Goal: Download file/media

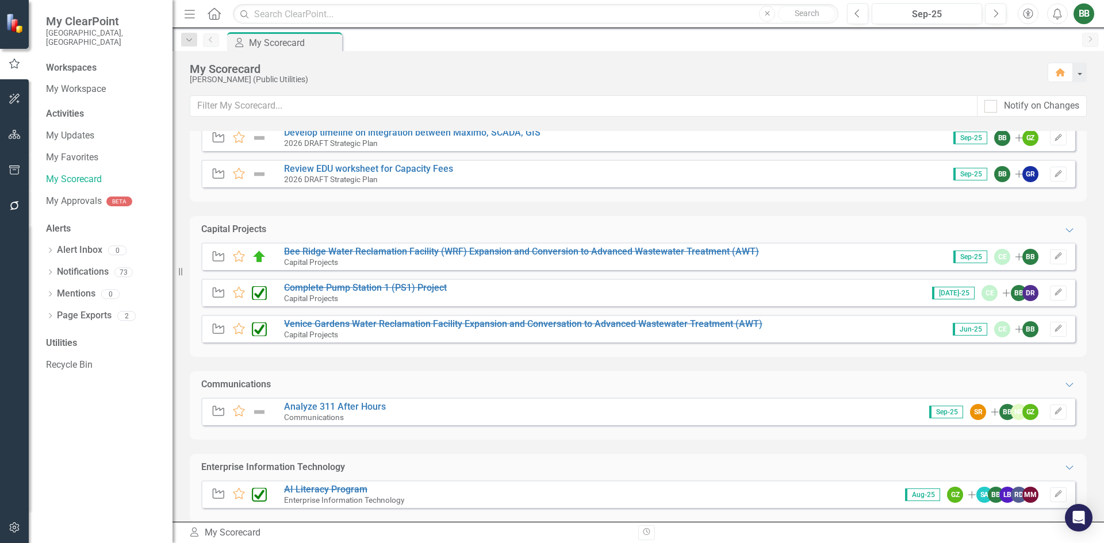
scroll to position [805, 0]
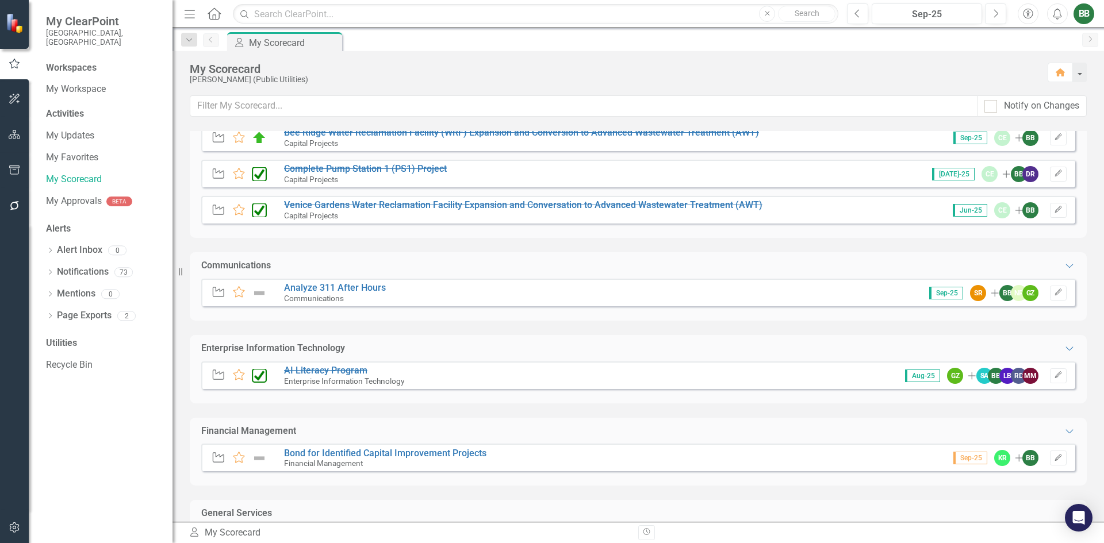
click at [15, 127] on button "button" at bounding box center [15, 135] width 26 height 24
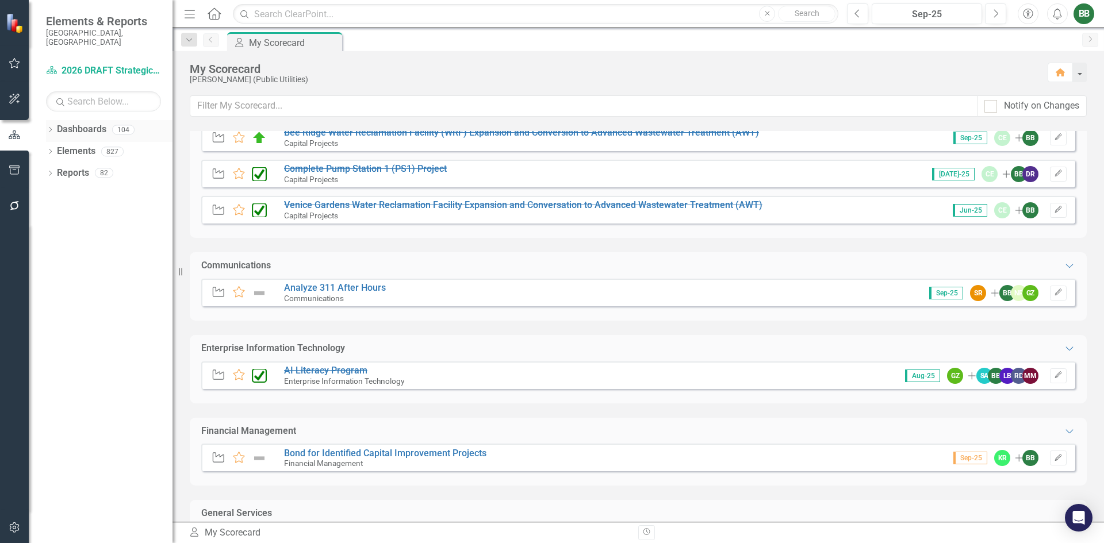
click at [49, 128] on icon "Dropdown" at bounding box center [50, 131] width 8 height 6
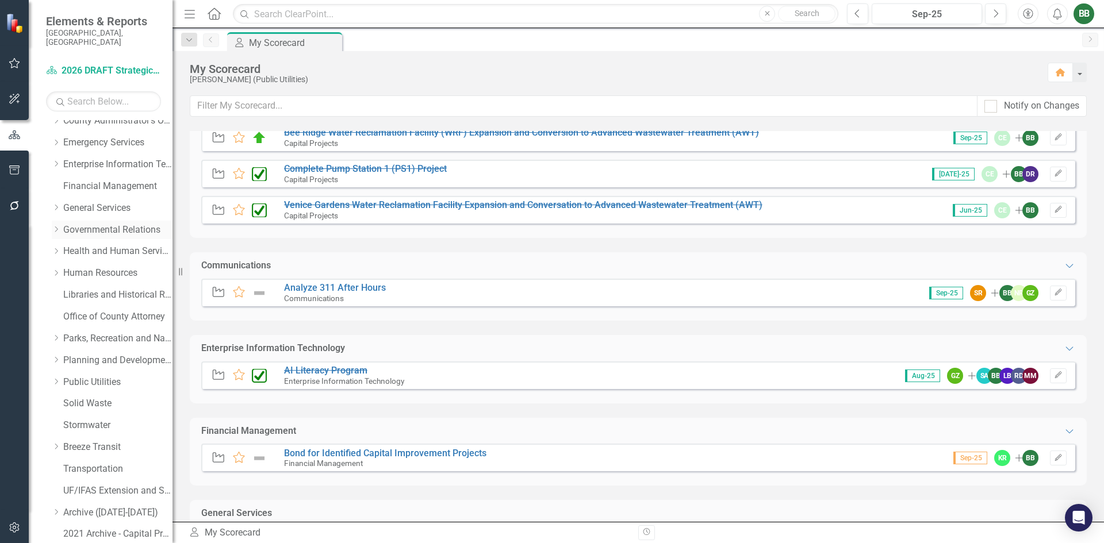
scroll to position [172, 0]
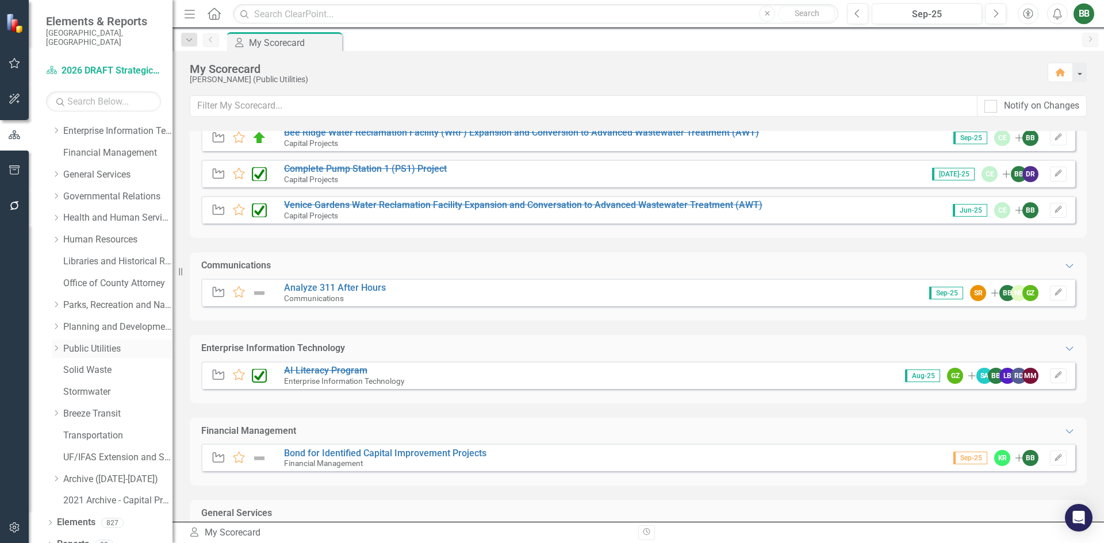
click at [98, 343] on link "Public Utilities" at bounding box center [117, 349] width 109 height 13
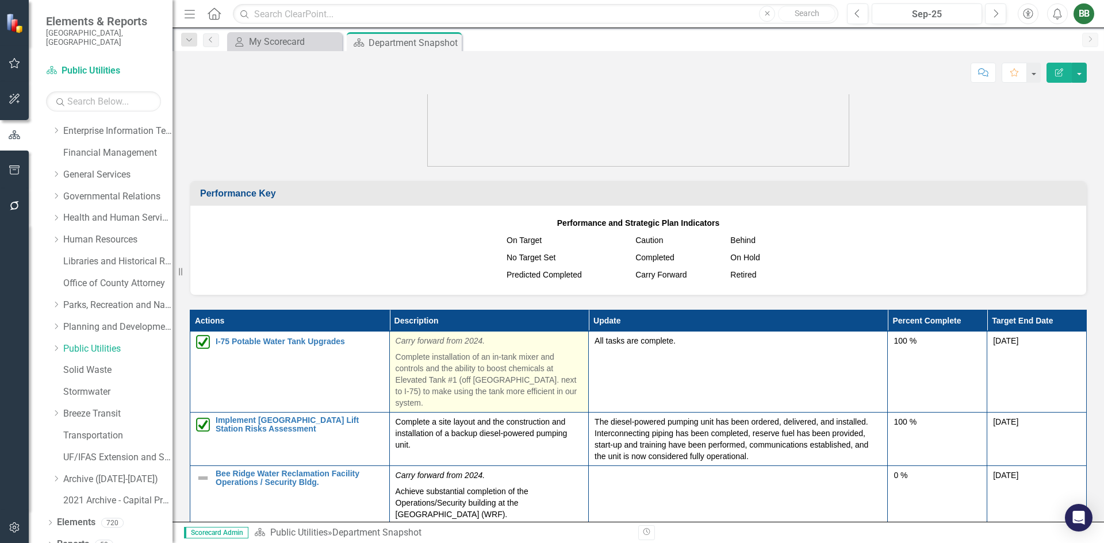
scroll to position [1369, 0]
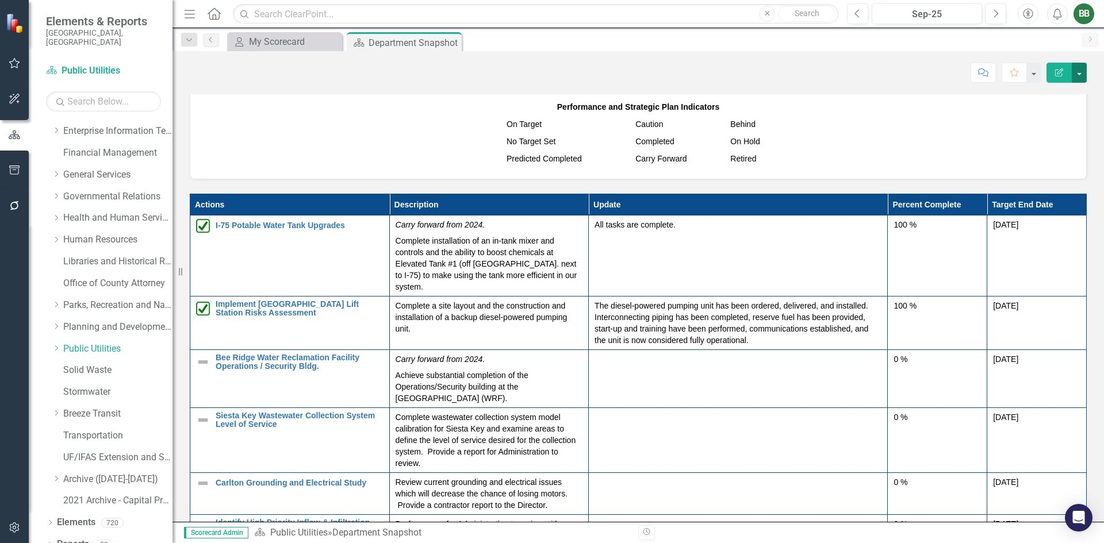
click at [1080, 69] on button "button" at bounding box center [1078, 73] width 15 height 20
click at [1056, 162] on link "PDF Export to PDF" at bounding box center [1039, 161] width 93 height 21
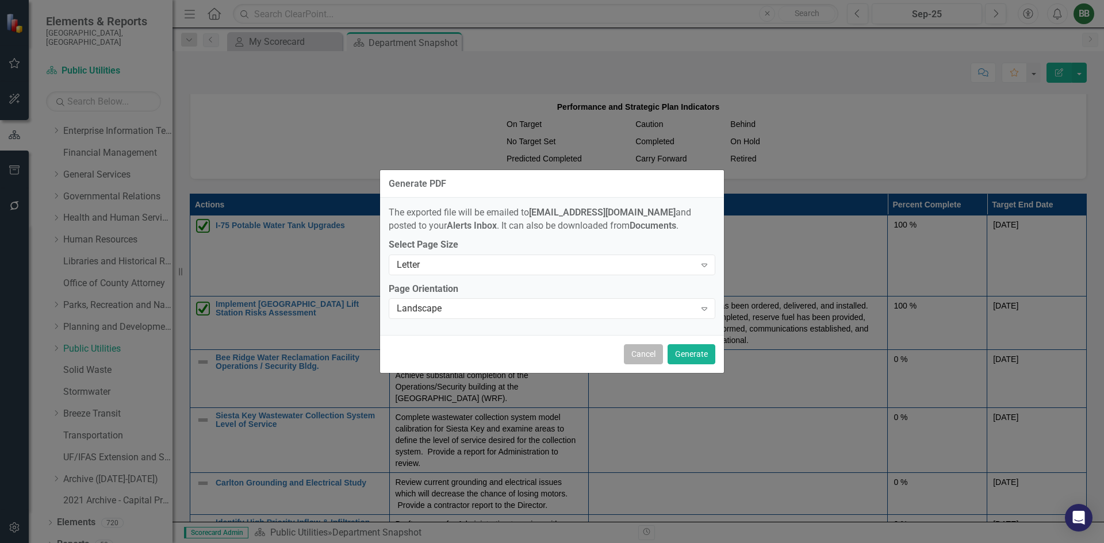
click at [650, 356] on button "Cancel" at bounding box center [643, 354] width 39 height 20
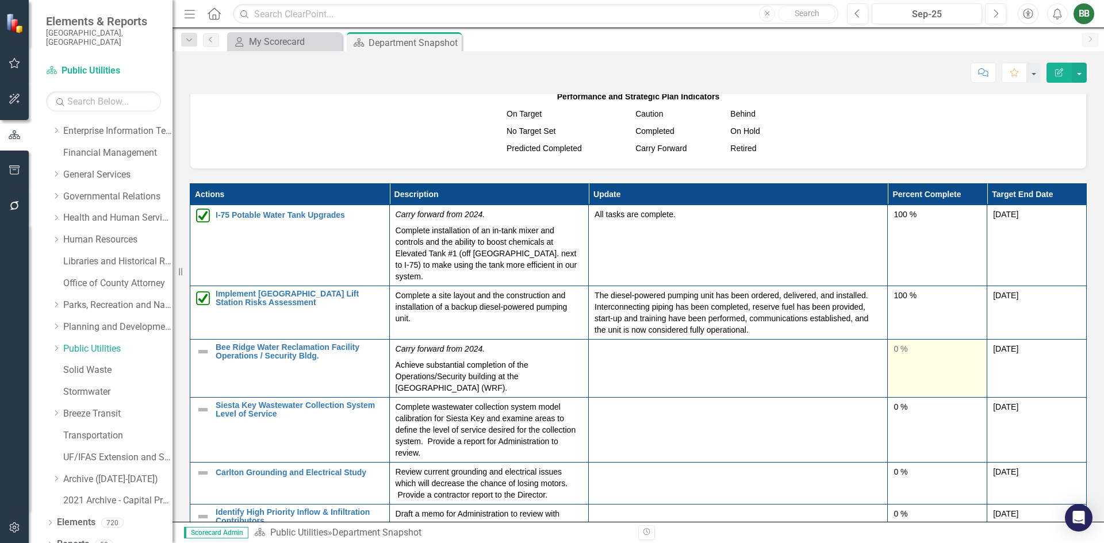
scroll to position [1379, 0]
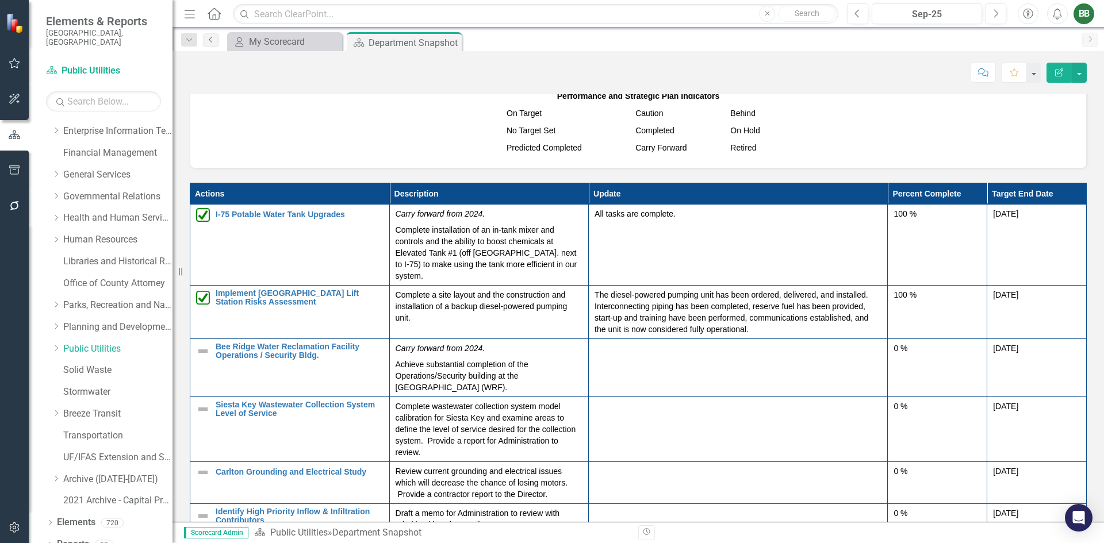
click at [212, 40] on icon "Previous" at bounding box center [210, 39] width 9 height 7
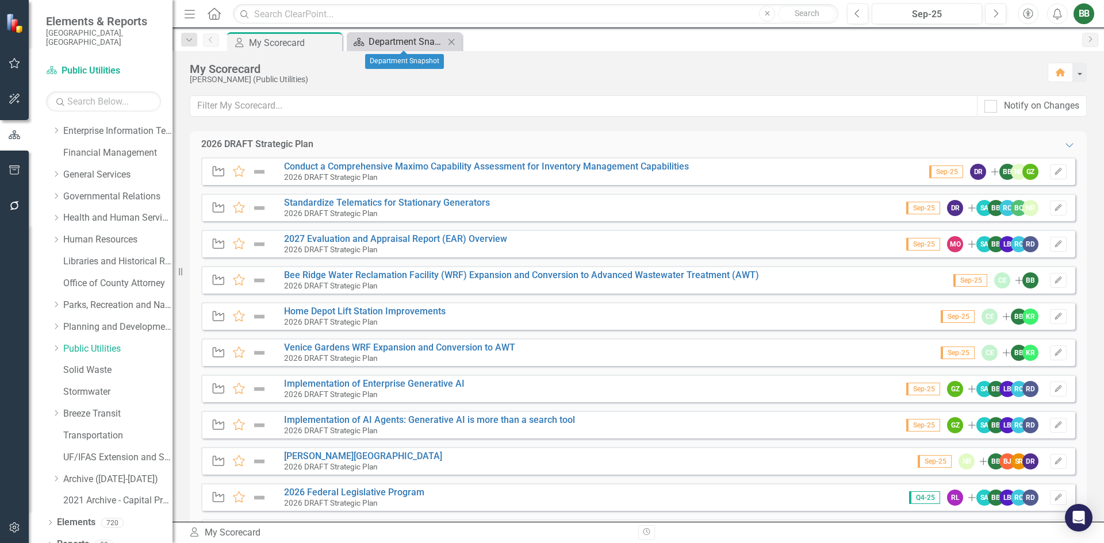
click at [391, 44] on div "Department Snapshot" at bounding box center [406, 41] width 76 height 14
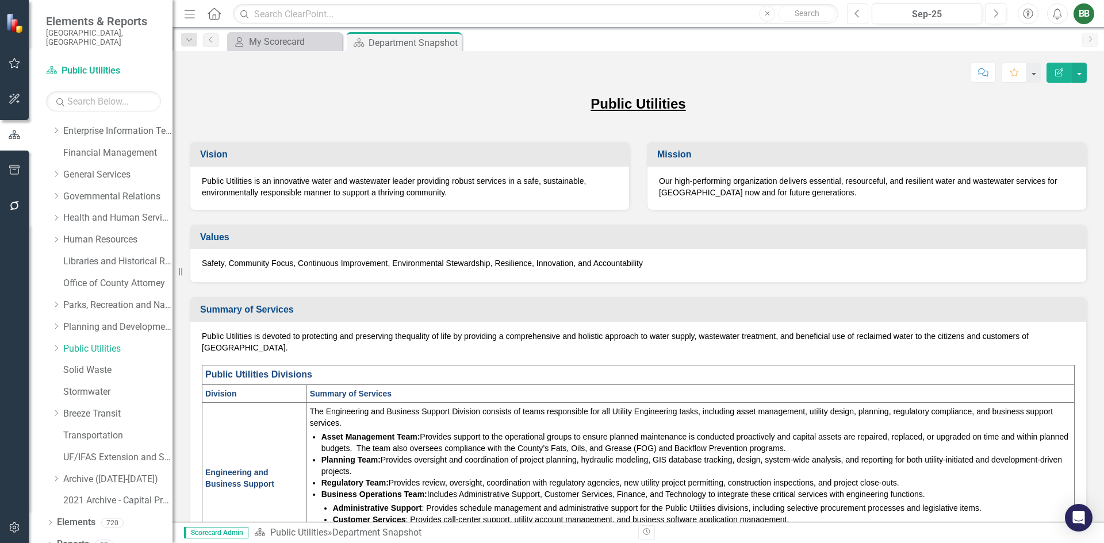
click at [852, 11] on button "Previous" at bounding box center [857, 13] width 21 height 21
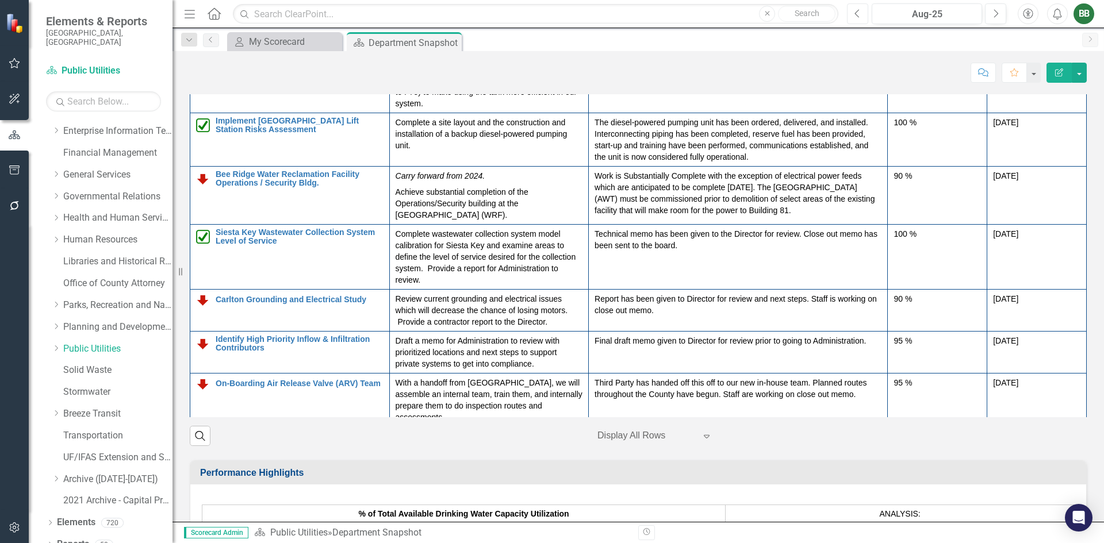
scroll to position [1494, 0]
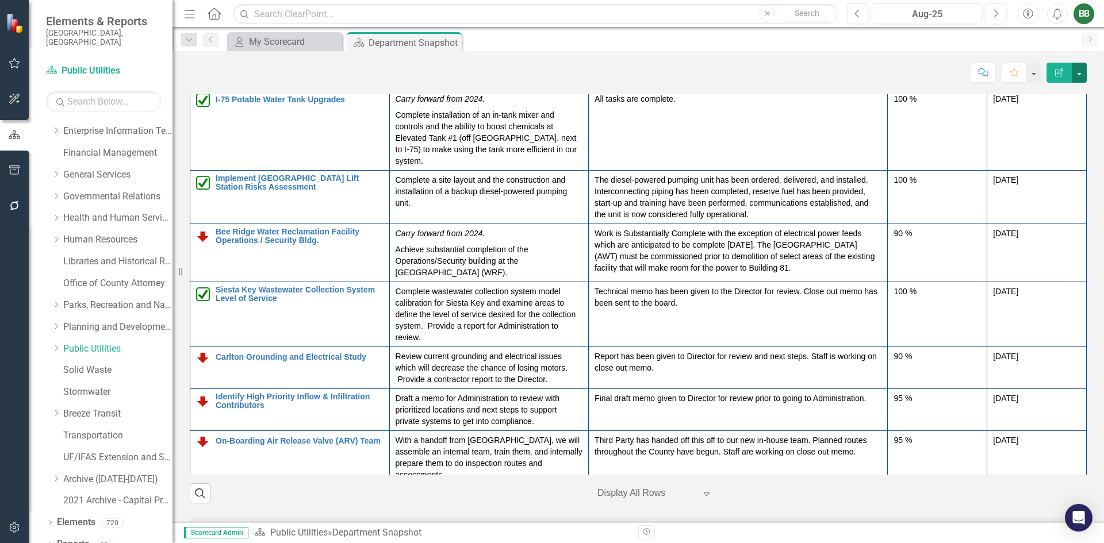
click at [1077, 71] on button "button" at bounding box center [1078, 73] width 15 height 20
click at [1050, 159] on link "PDF Export to PDF" at bounding box center [1039, 161] width 93 height 21
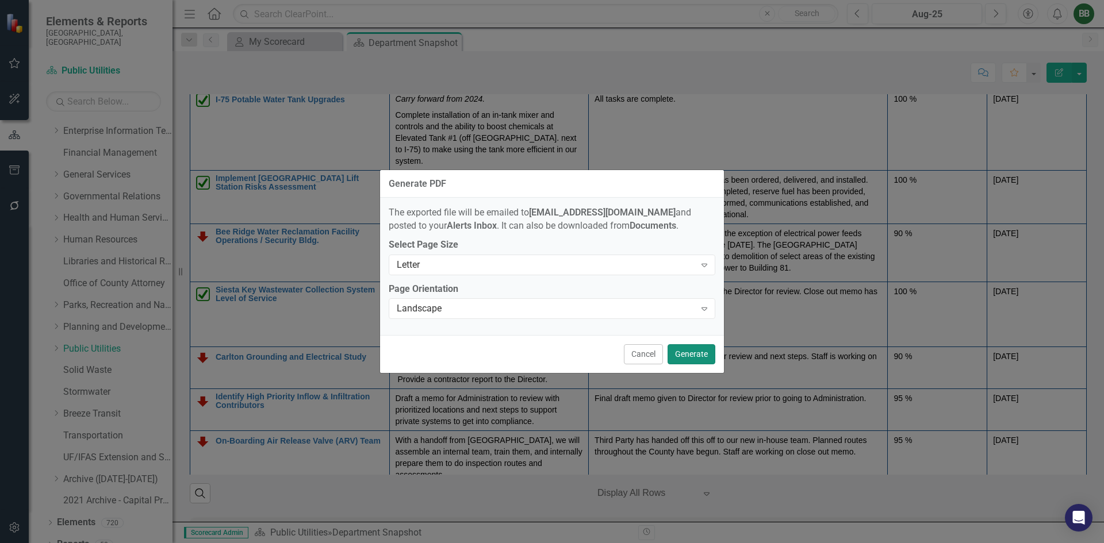
click at [703, 358] on button "Generate" at bounding box center [691, 354] width 48 height 20
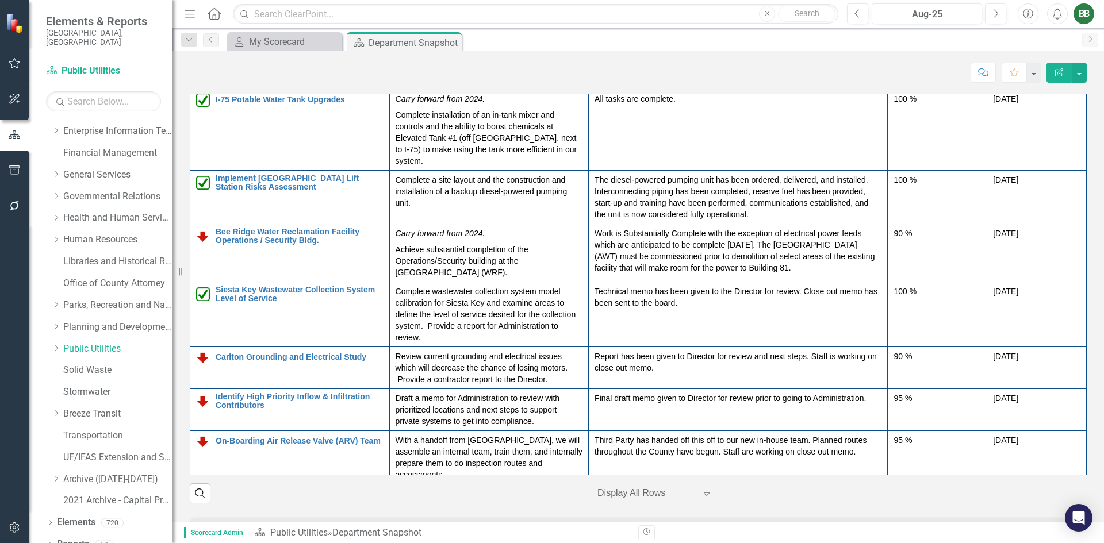
click at [752, 86] on div "Score: N/A Aug-25 Completed Comment Favorite Edit Report Public Utilities Visio…" at bounding box center [637, 286] width 931 height 471
click at [1081, 69] on button "button" at bounding box center [1078, 73] width 15 height 20
click at [1062, 159] on link "PDF Export to PDF" at bounding box center [1039, 161] width 93 height 21
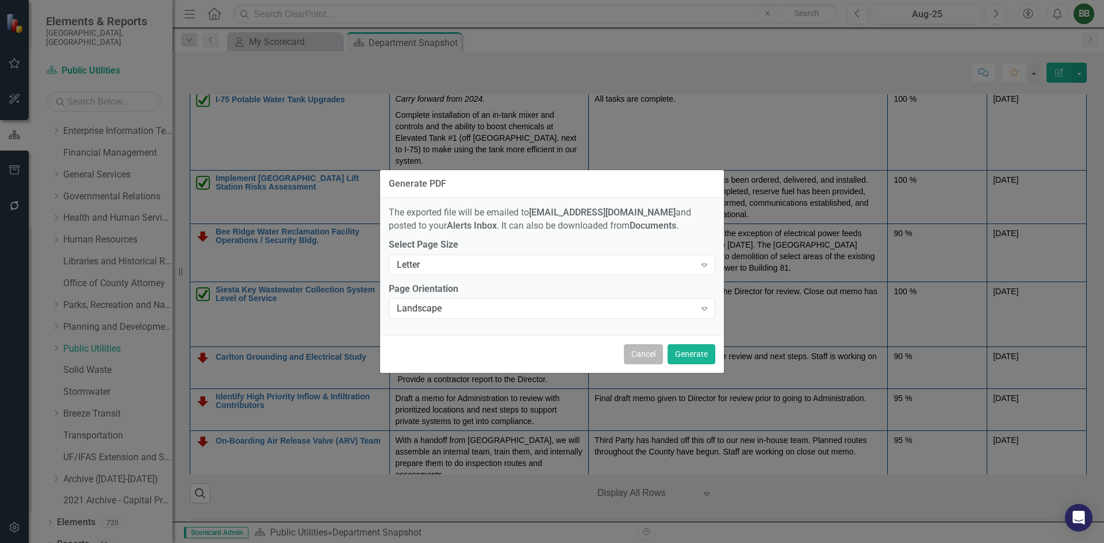
click at [641, 353] on button "Cancel" at bounding box center [643, 354] width 39 height 20
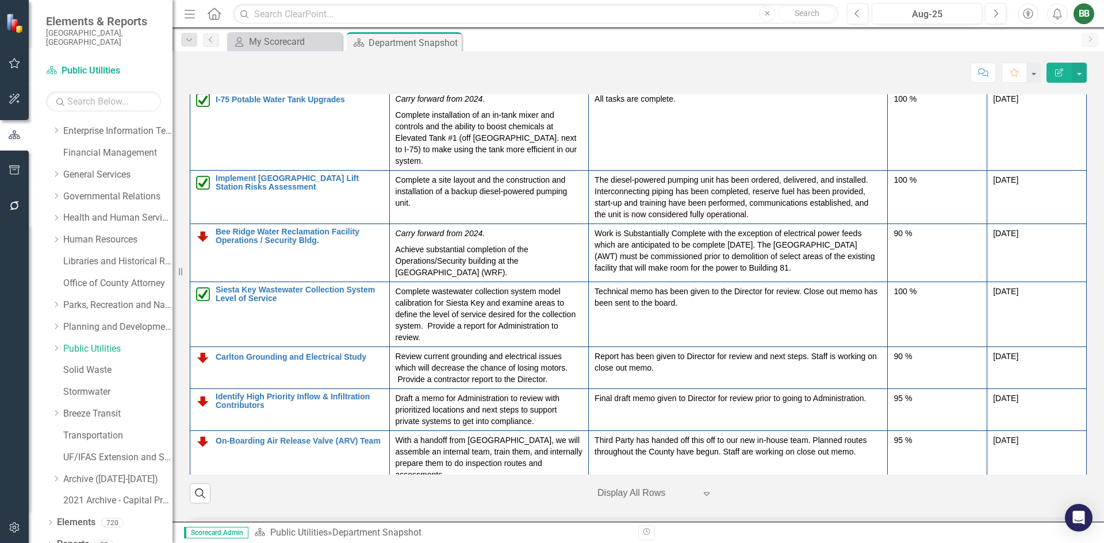
click at [1057, 18] on icon "Alerts" at bounding box center [1057, 13] width 12 height 11
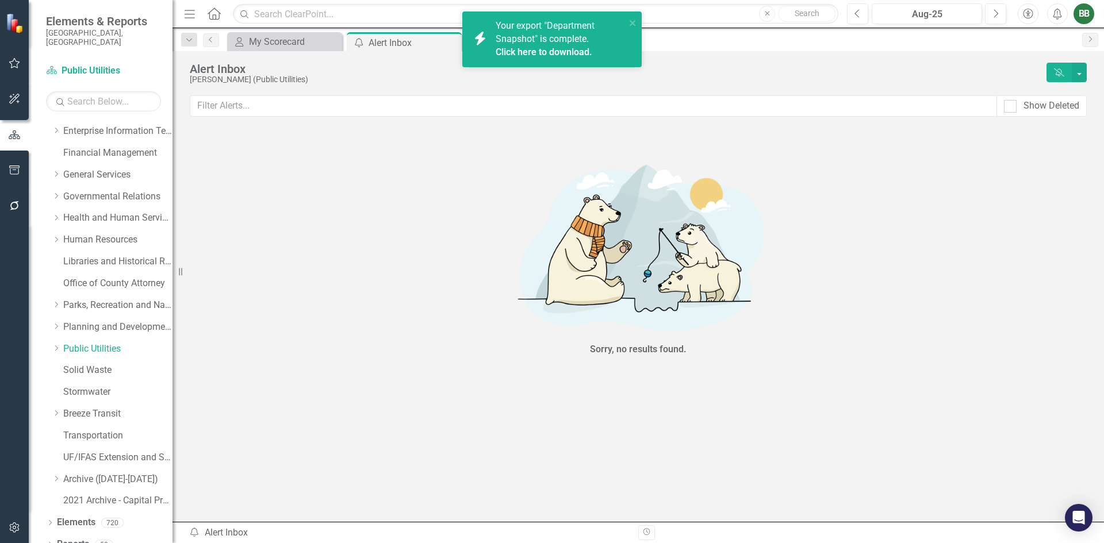
click at [591, 47] on link "Click here to download." at bounding box center [543, 52] width 97 height 11
